Goal: Information Seeking & Learning: Learn about a topic

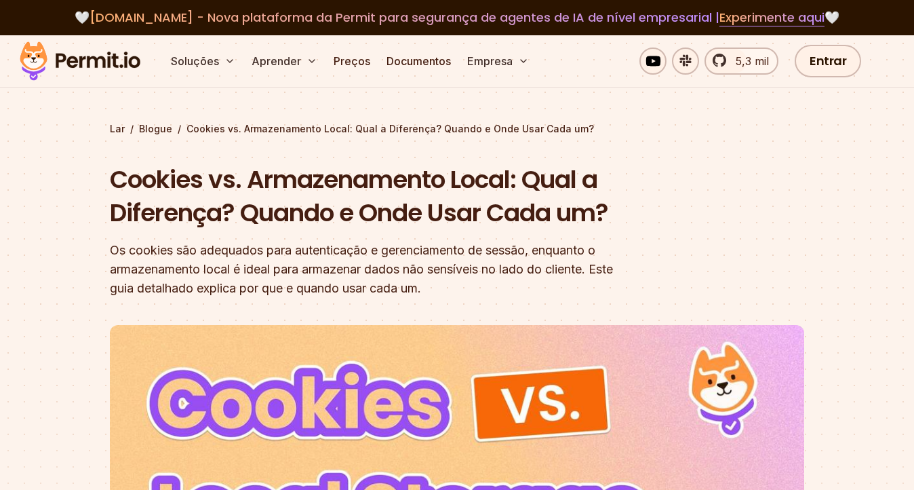
click at [562, 212] on font "Cookies vs. Armazenamento Local: Qual a Diferença? Quando e Onde Usar Cada um?" at bounding box center [359, 196] width 498 height 68
click at [592, 213] on font "Cookies vs. Armazenamento Local: Qual a Diferença? Quando e Onde Usar Cada um?" at bounding box center [359, 196] width 498 height 68
click at [599, 215] on font "Cookies vs. Armazenamento Local: Qual a Diferença? Quando e Onde Usar Cada um?" at bounding box center [359, 196] width 498 height 68
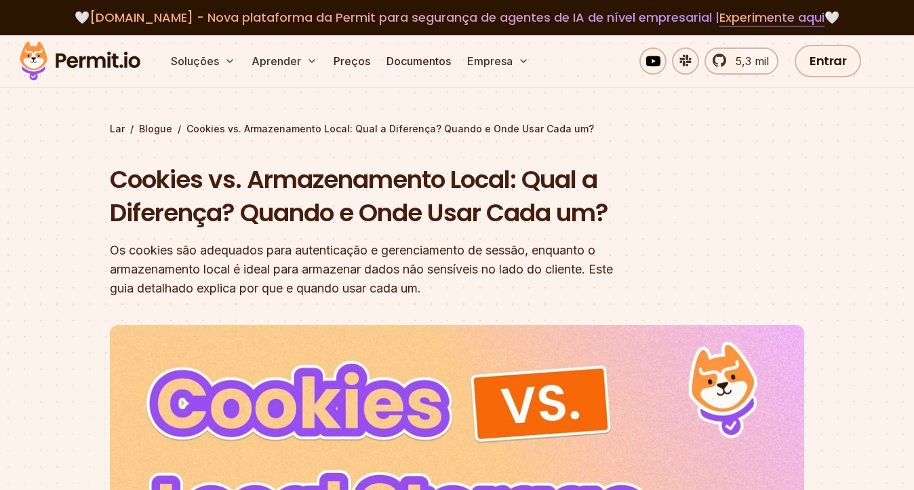
click at [585, 217] on font "Cookies vs. Armazenamento Local: Qual a Diferença? Quando e Onde Usar Cada um?" at bounding box center [359, 196] width 498 height 68
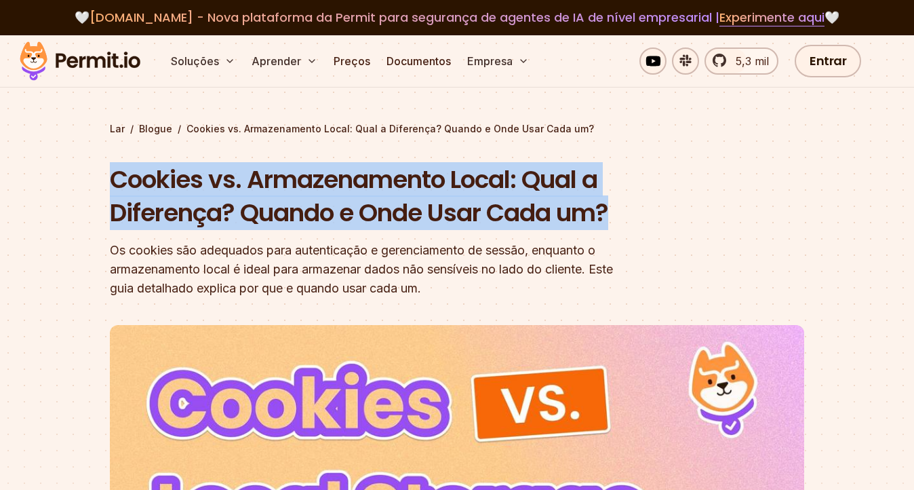
click at [585, 217] on font "Cookies vs. Armazenamento Local: Qual a Diferença? Quando e Onde Usar Cada um?" at bounding box center [359, 196] width 498 height 68
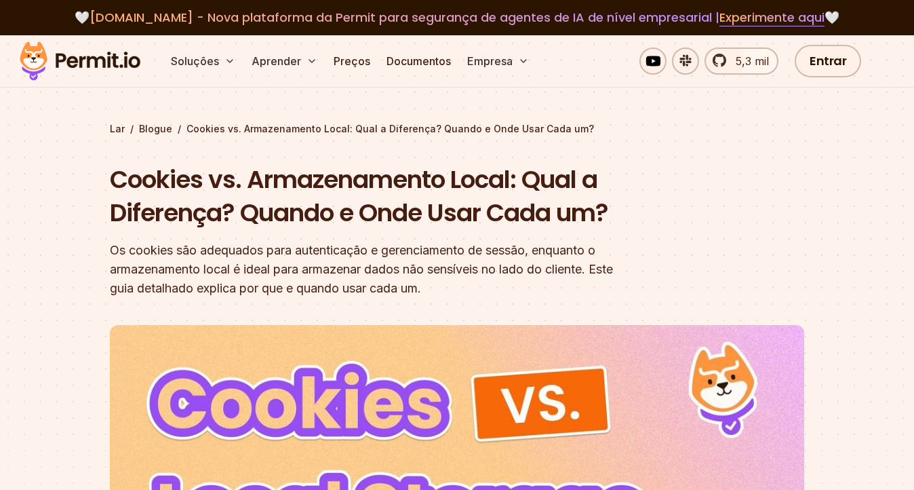
click at [608, 217] on font "Cookies vs. Armazenamento Local: Qual a Diferença? Quando e Onde Usar Cada um?" at bounding box center [359, 196] width 498 height 68
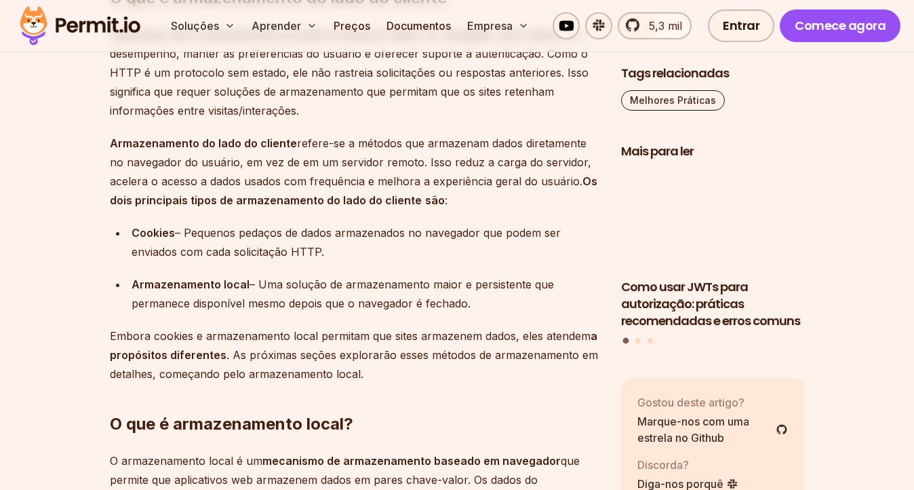
scroll to position [1727, 0]
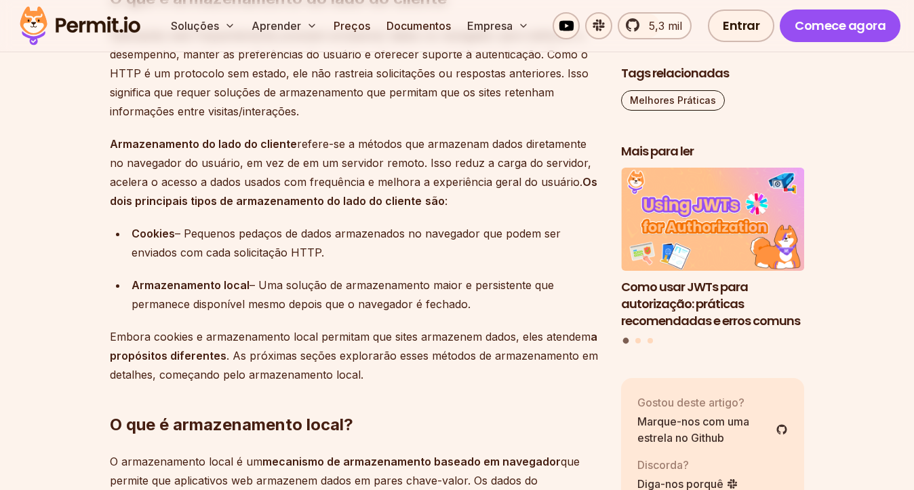
click at [331, 152] on p "Armazenamento do lado do cliente refere-se a métodos que armazenam dados direta…" at bounding box center [355, 172] width 490 height 76
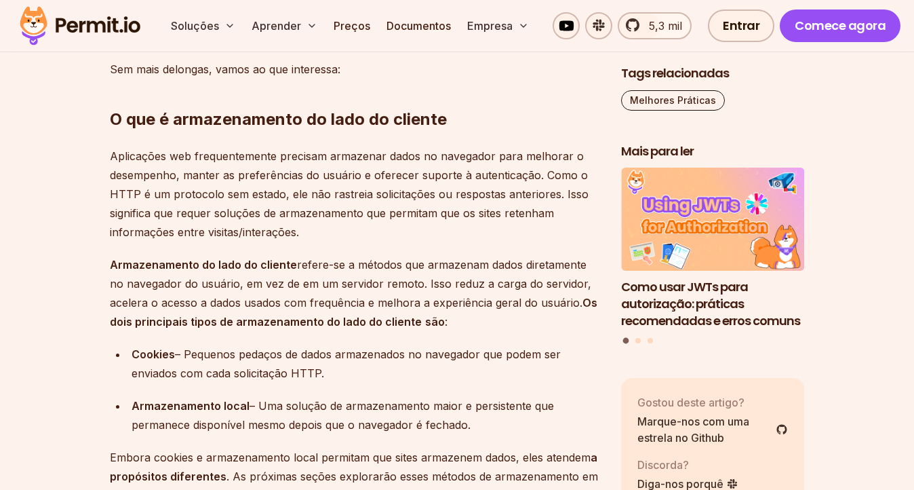
scroll to position [1600, 0]
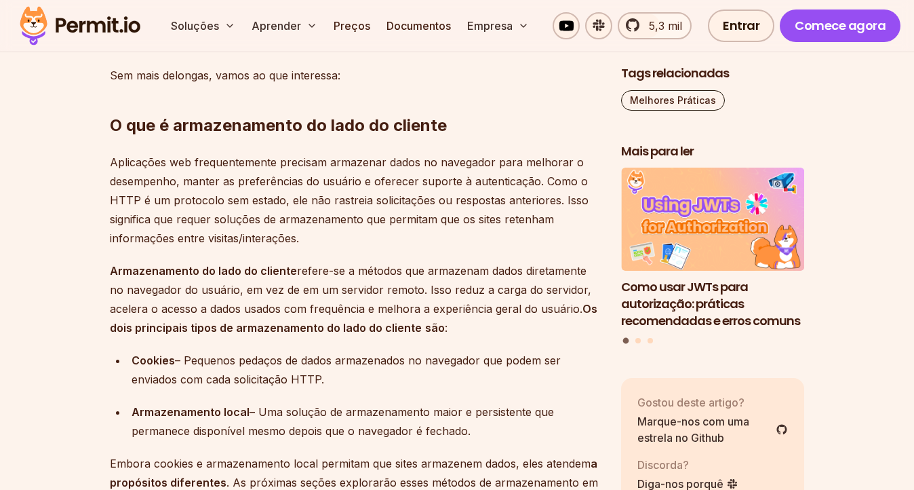
click at [315, 155] on font "Aplicações web frequentemente precisam armazenar dados no navegador para melhor…" at bounding box center [349, 199] width 479 height 89
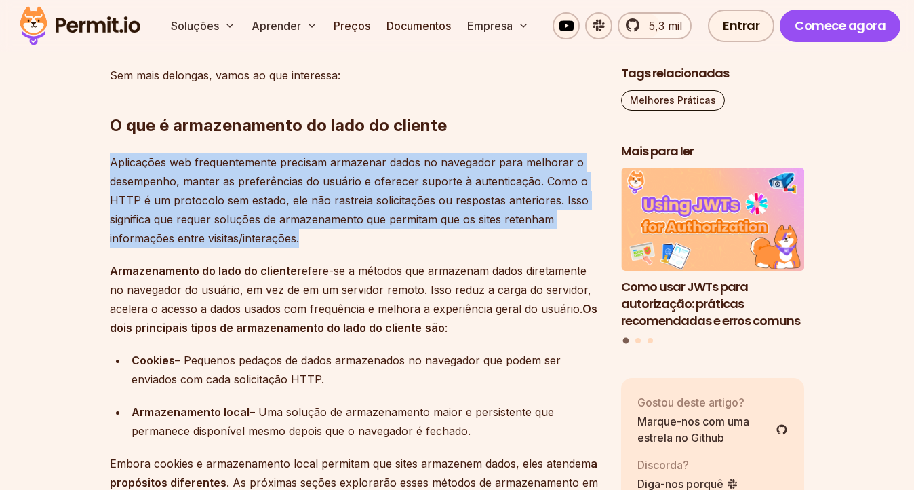
click at [315, 155] on font "Aplicações web frequentemente precisam armazenar dados no navegador para melhor…" at bounding box center [349, 199] width 479 height 89
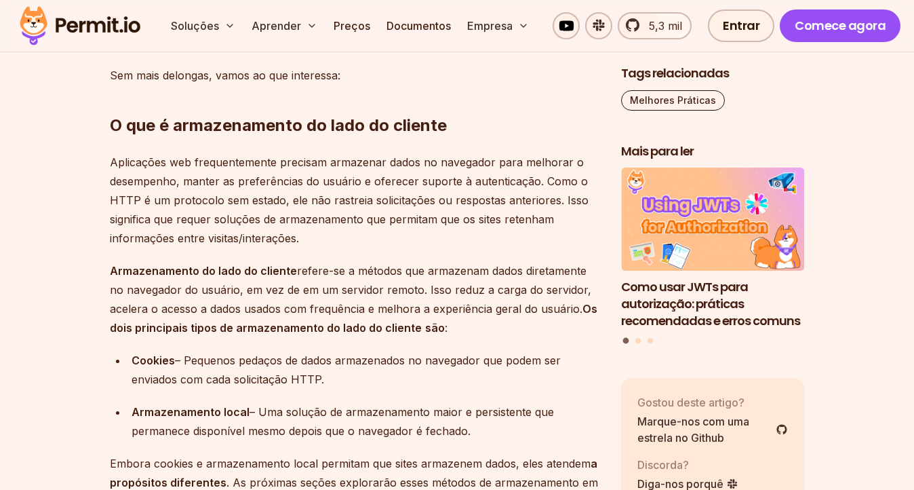
click at [359, 161] on font "Aplicações web frequentemente precisam armazenar dados no navegador para melhor…" at bounding box center [349, 199] width 479 height 89
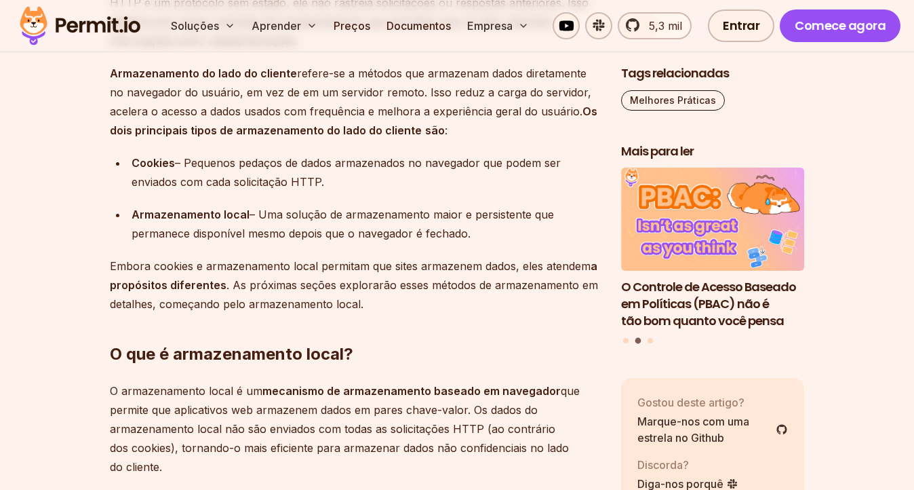
scroll to position [1799, 0]
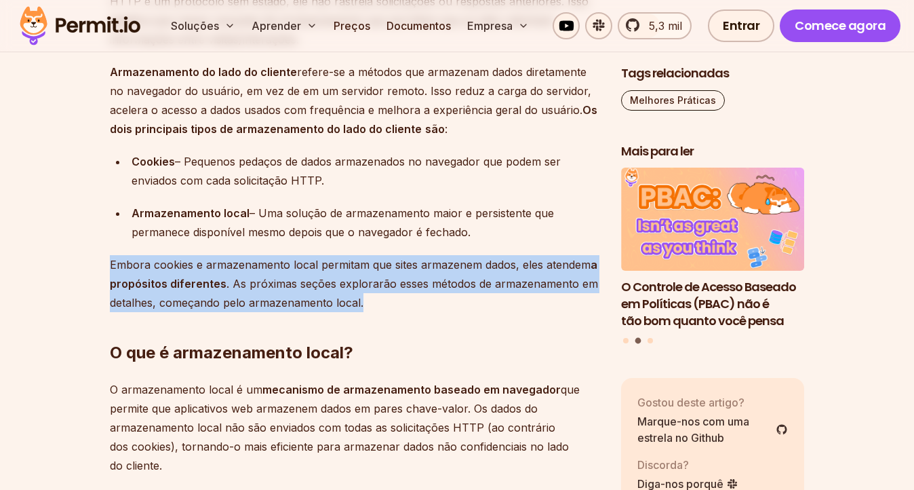
drag, startPoint x: 363, startPoint y: 285, endPoint x: 104, endPoint y: 243, distance: 262.9
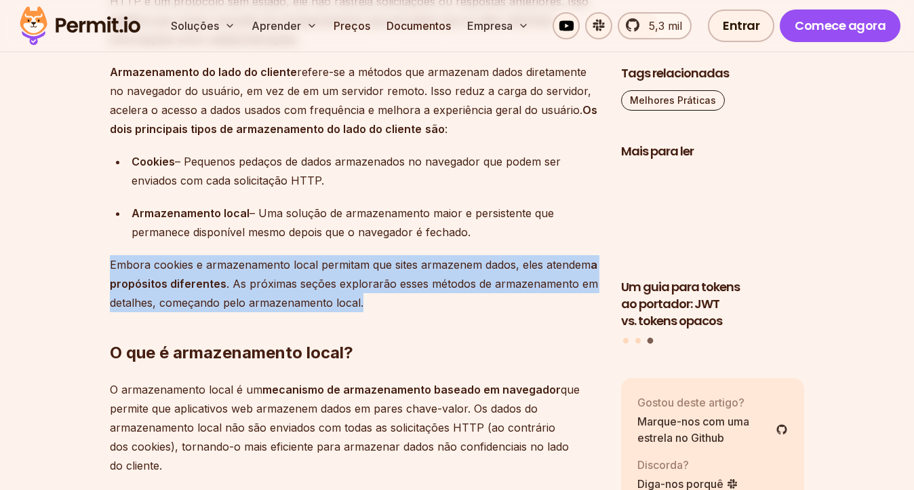
drag, startPoint x: 110, startPoint y: 246, endPoint x: 388, endPoint y: 284, distance: 281.2
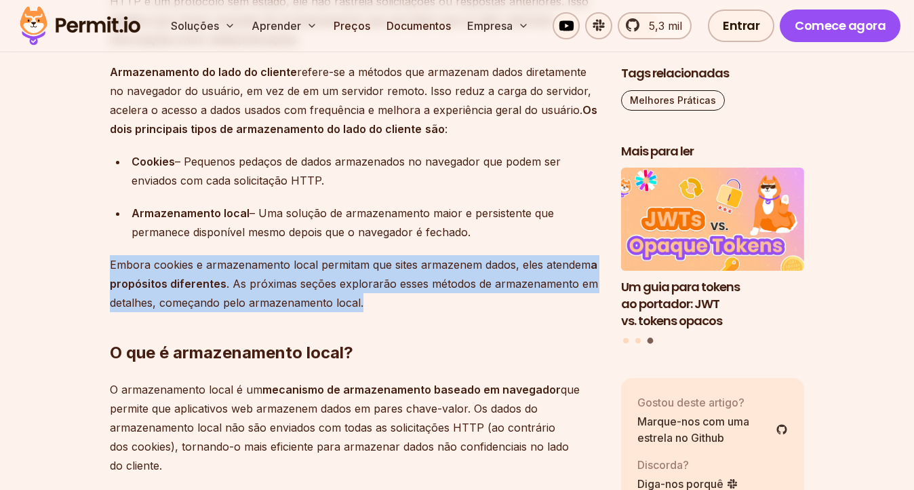
click at [388, 287] on h2 "O que é armazenamento local?" at bounding box center [355, 325] width 490 height 76
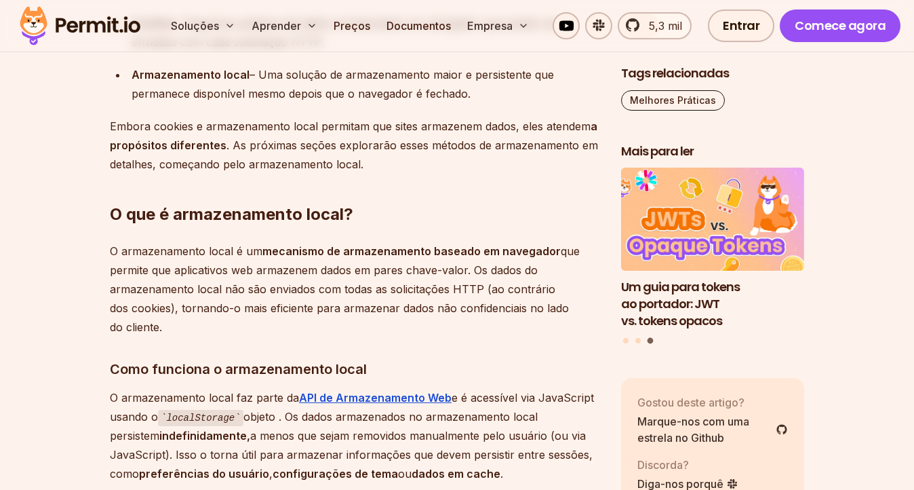
scroll to position [1944, 0]
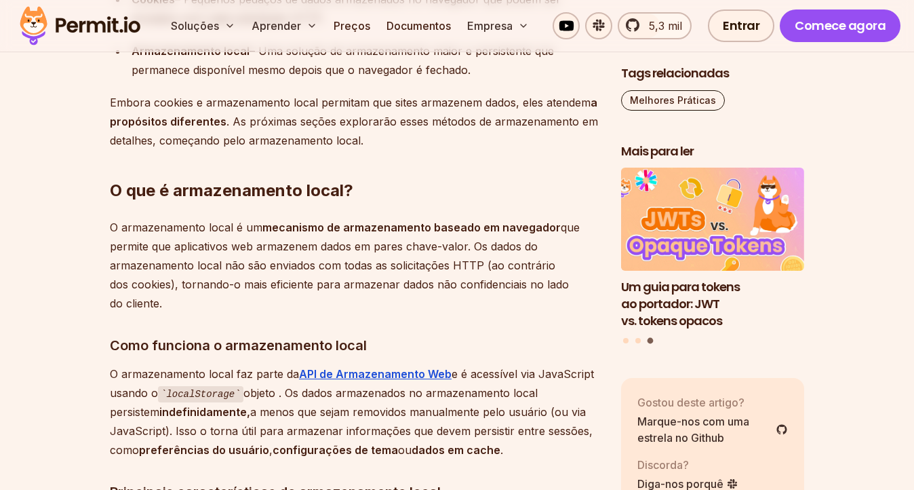
click at [376, 282] on p "O armazenamento local é um mecanismo de armazenamento baseado em navegador que …" at bounding box center [355, 265] width 490 height 95
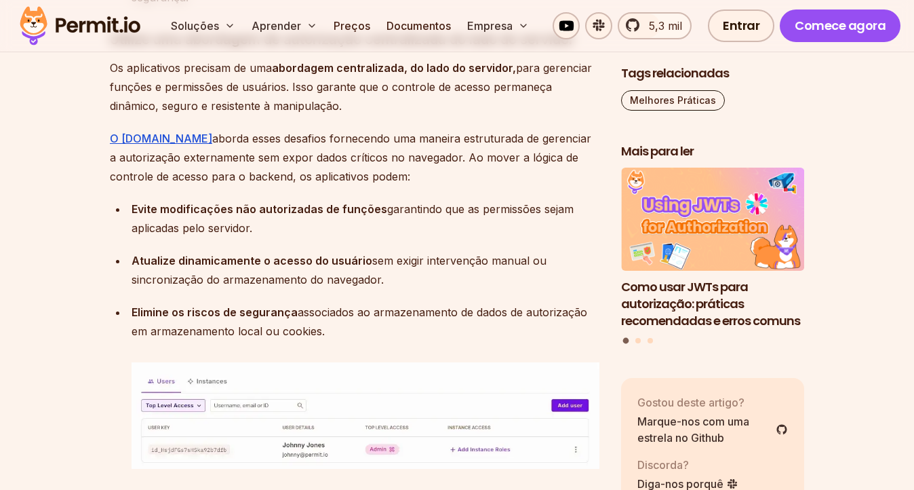
scroll to position [8179, 0]
